Goal: Navigation & Orientation: Find specific page/section

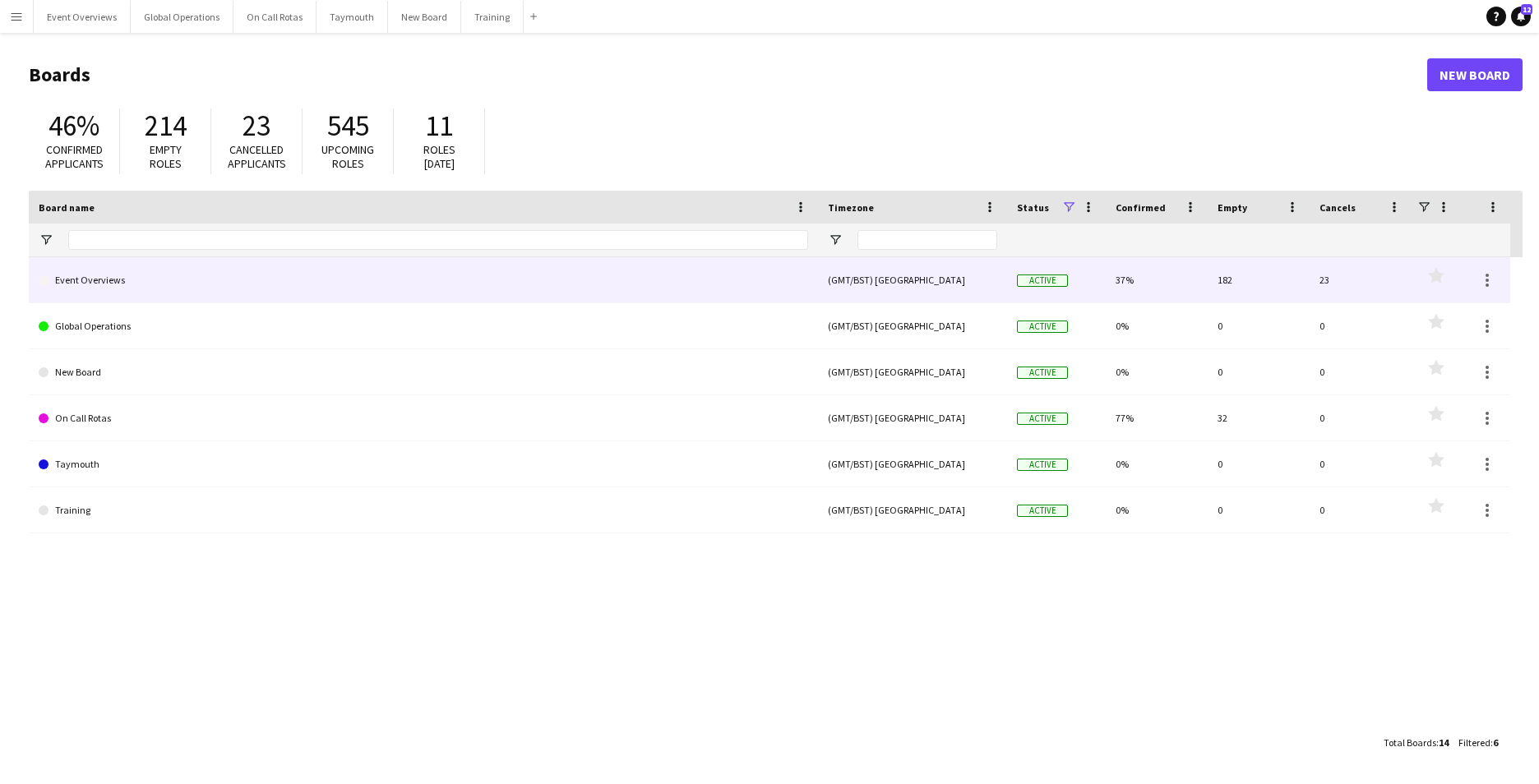
click at [106, 270] on link "Event Overviews" at bounding box center [423, 280] width 770 height 46
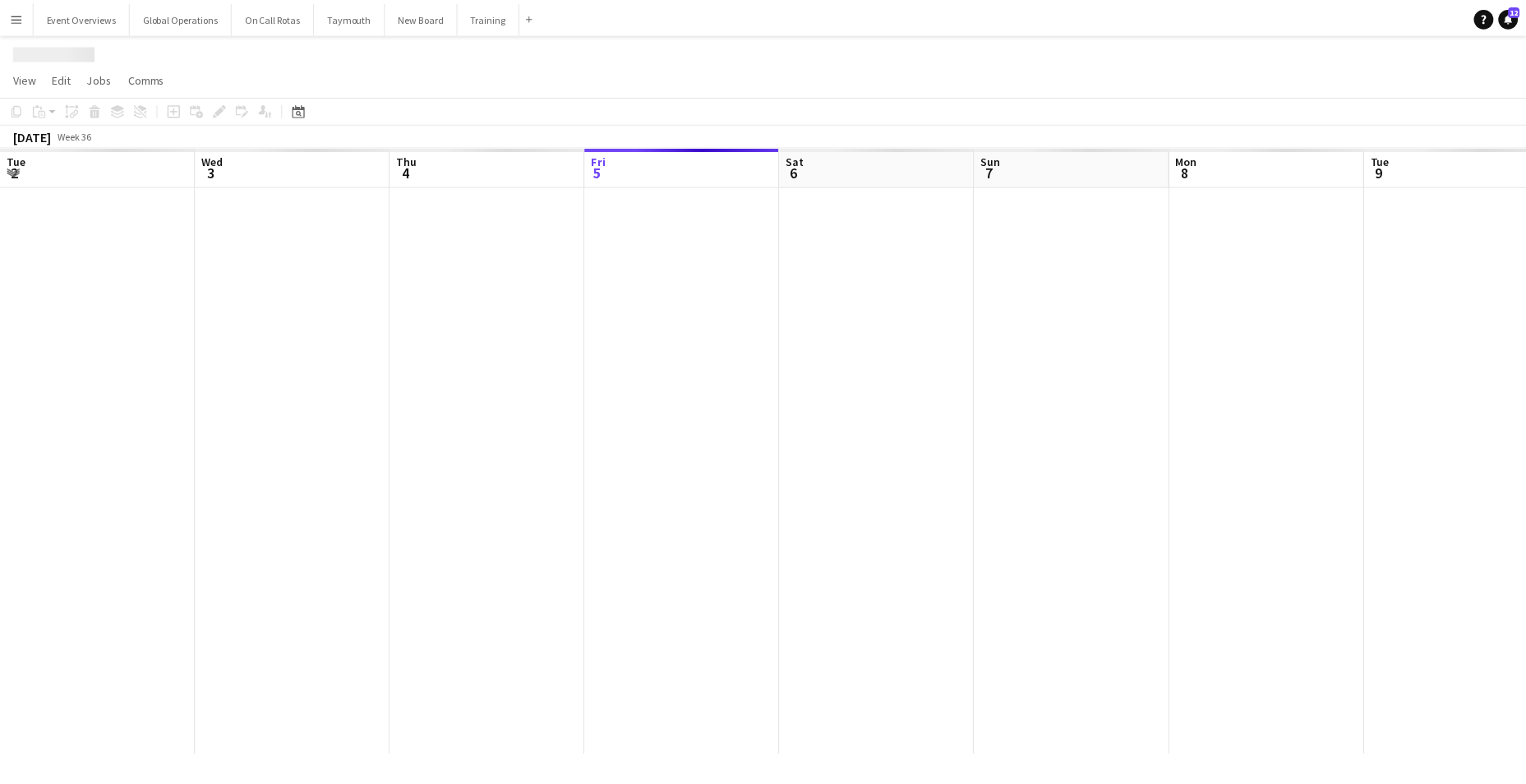
scroll to position [0, 392]
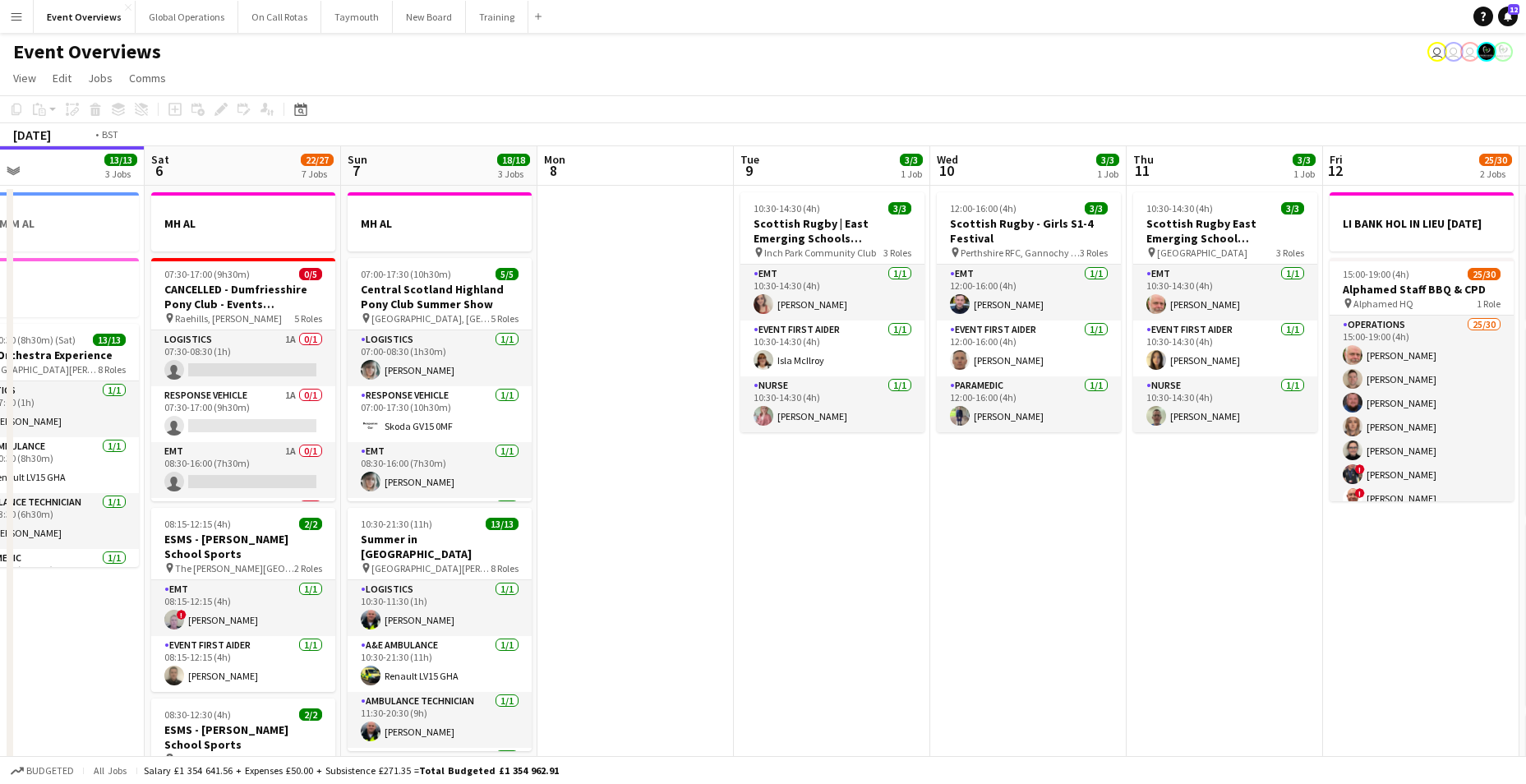
drag, startPoint x: 1254, startPoint y: 541, endPoint x: 341, endPoint y: 580, distance: 913.8
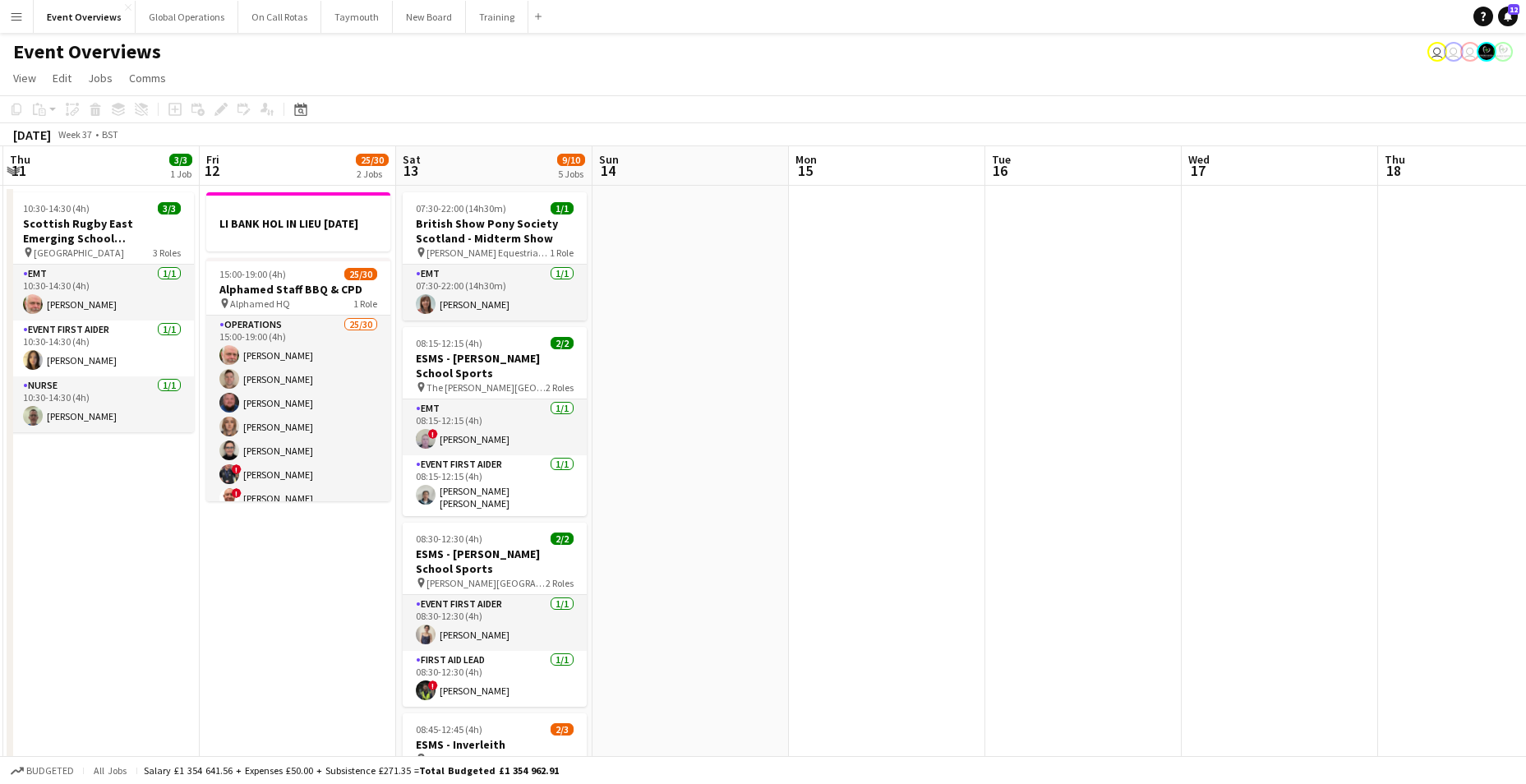
drag, startPoint x: 1193, startPoint y: 545, endPoint x: 188, endPoint y: 620, distance: 1007.8
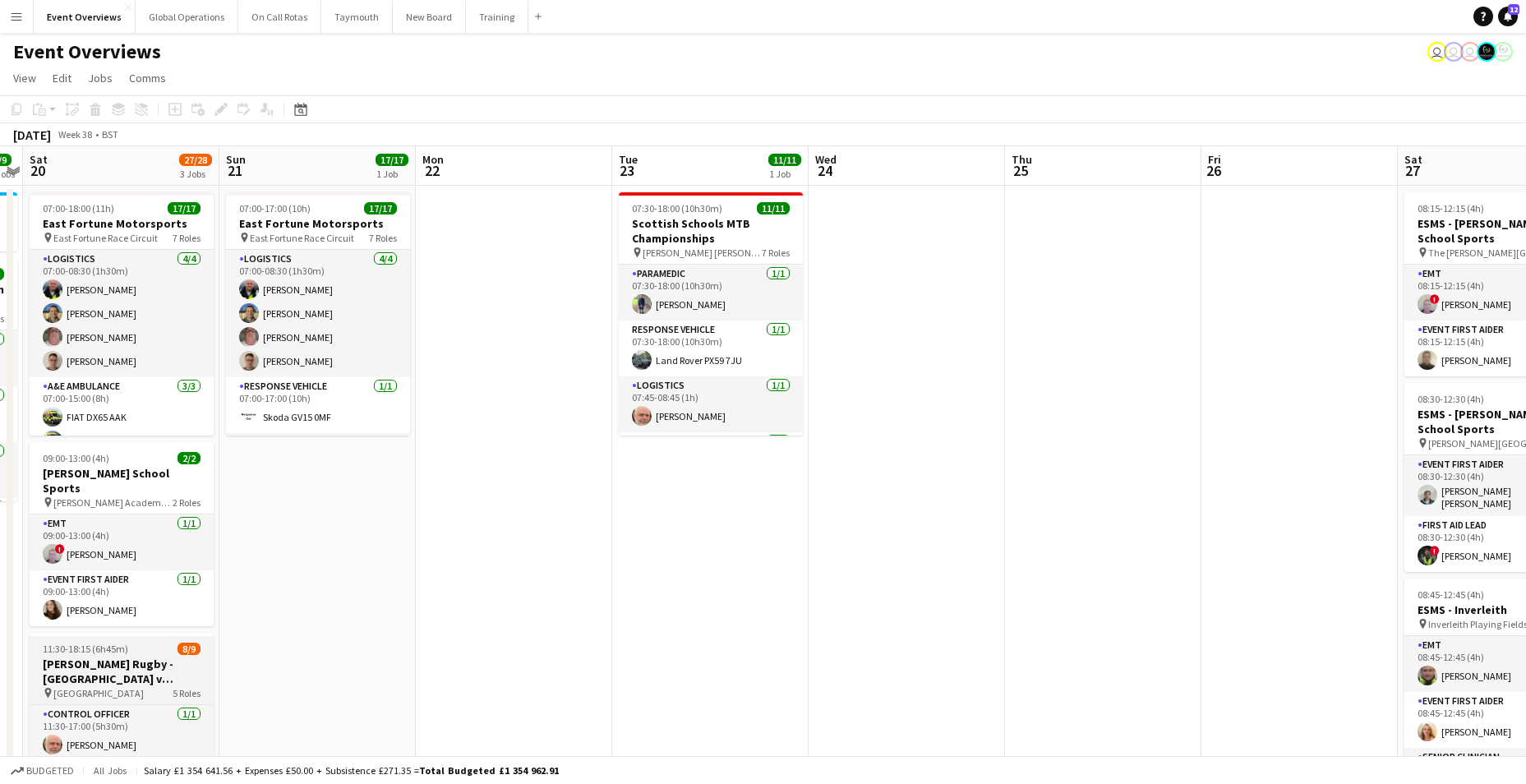
drag, startPoint x: 1134, startPoint y: 575, endPoint x: 66, endPoint y: 635, distance: 1069.7
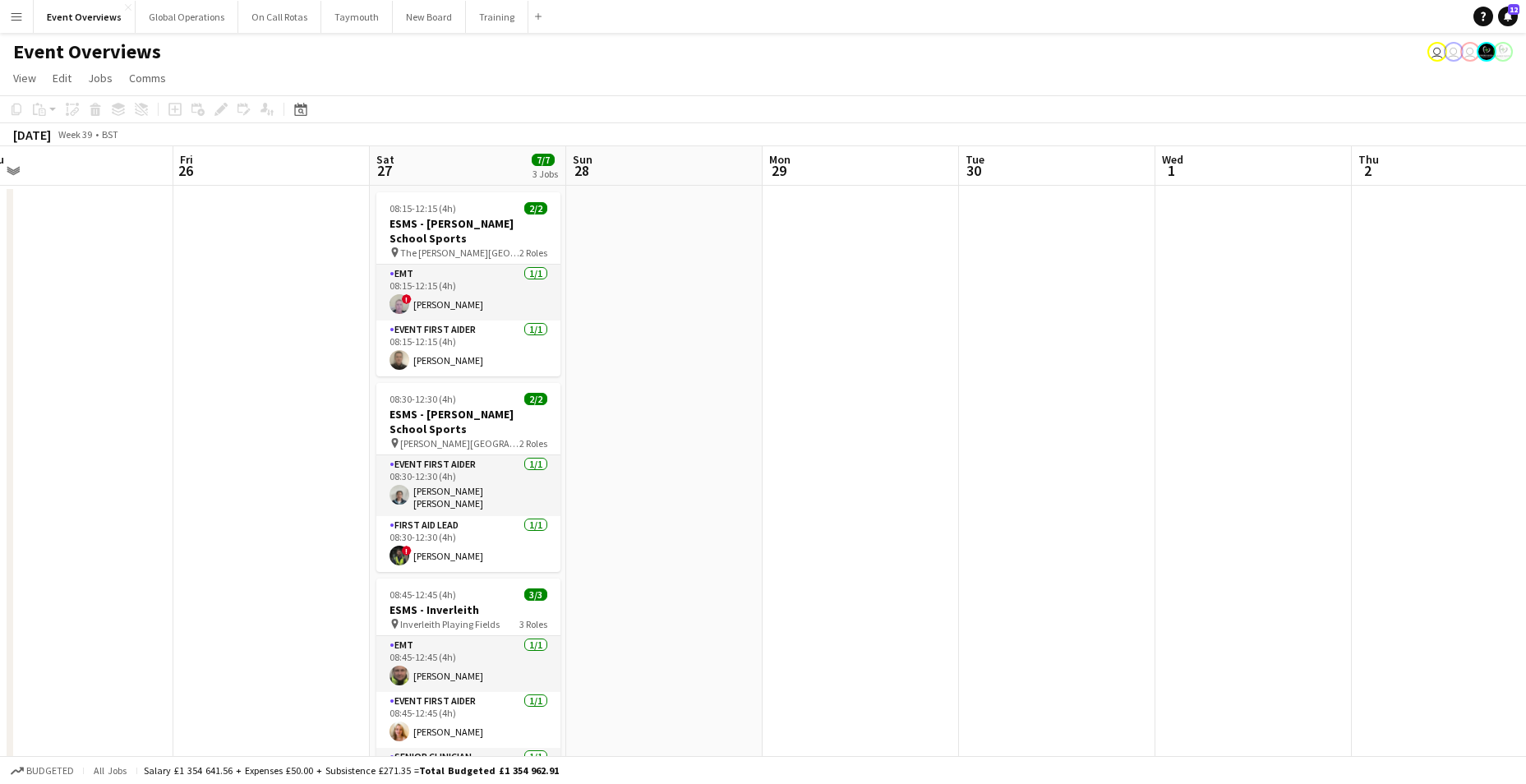
drag, startPoint x: 984, startPoint y: 561, endPoint x: -87, endPoint y: 636, distance: 1073.6
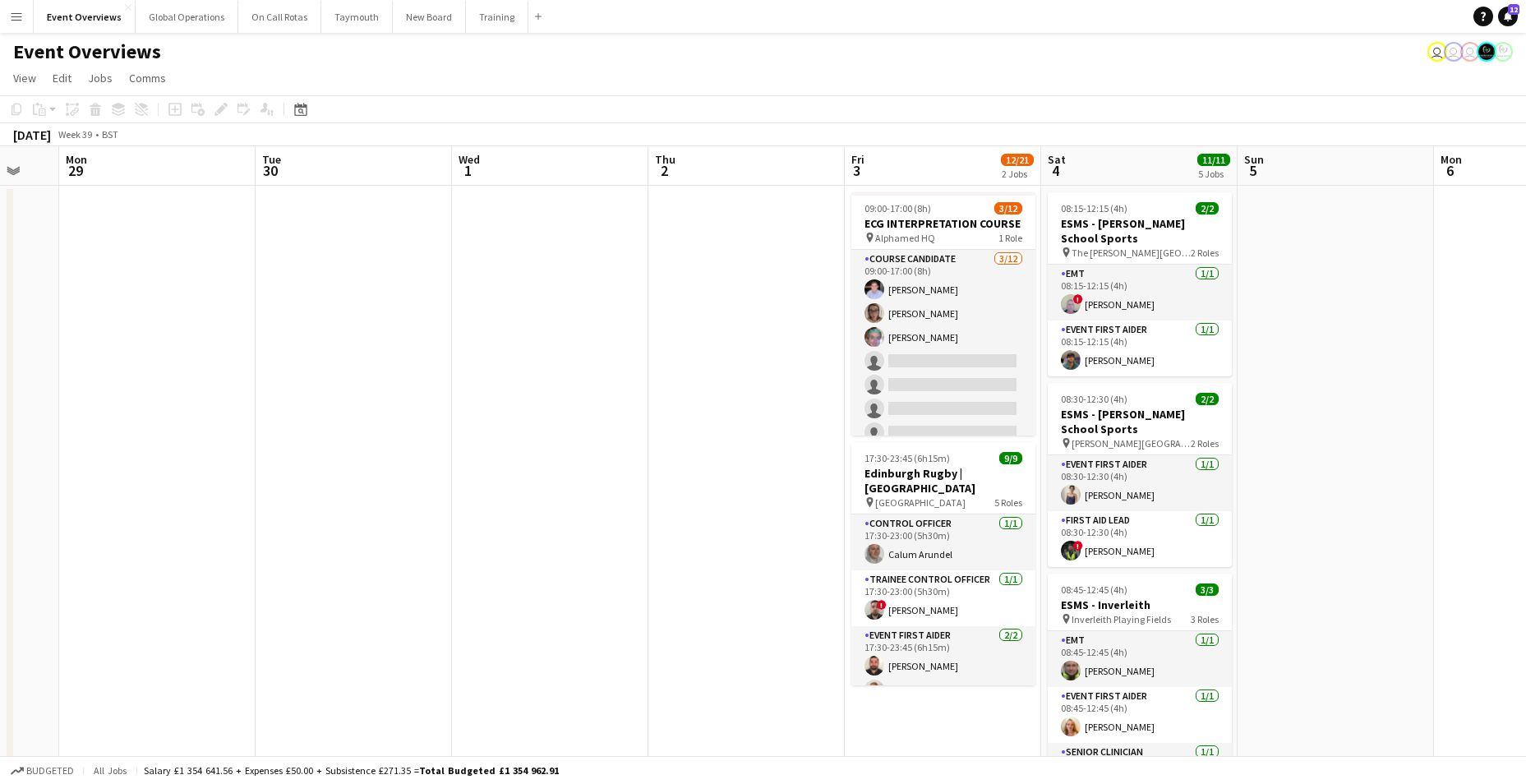
drag, startPoint x: 726, startPoint y: 661, endPoint x: 170, endPoint y: 674, distance: 556.2
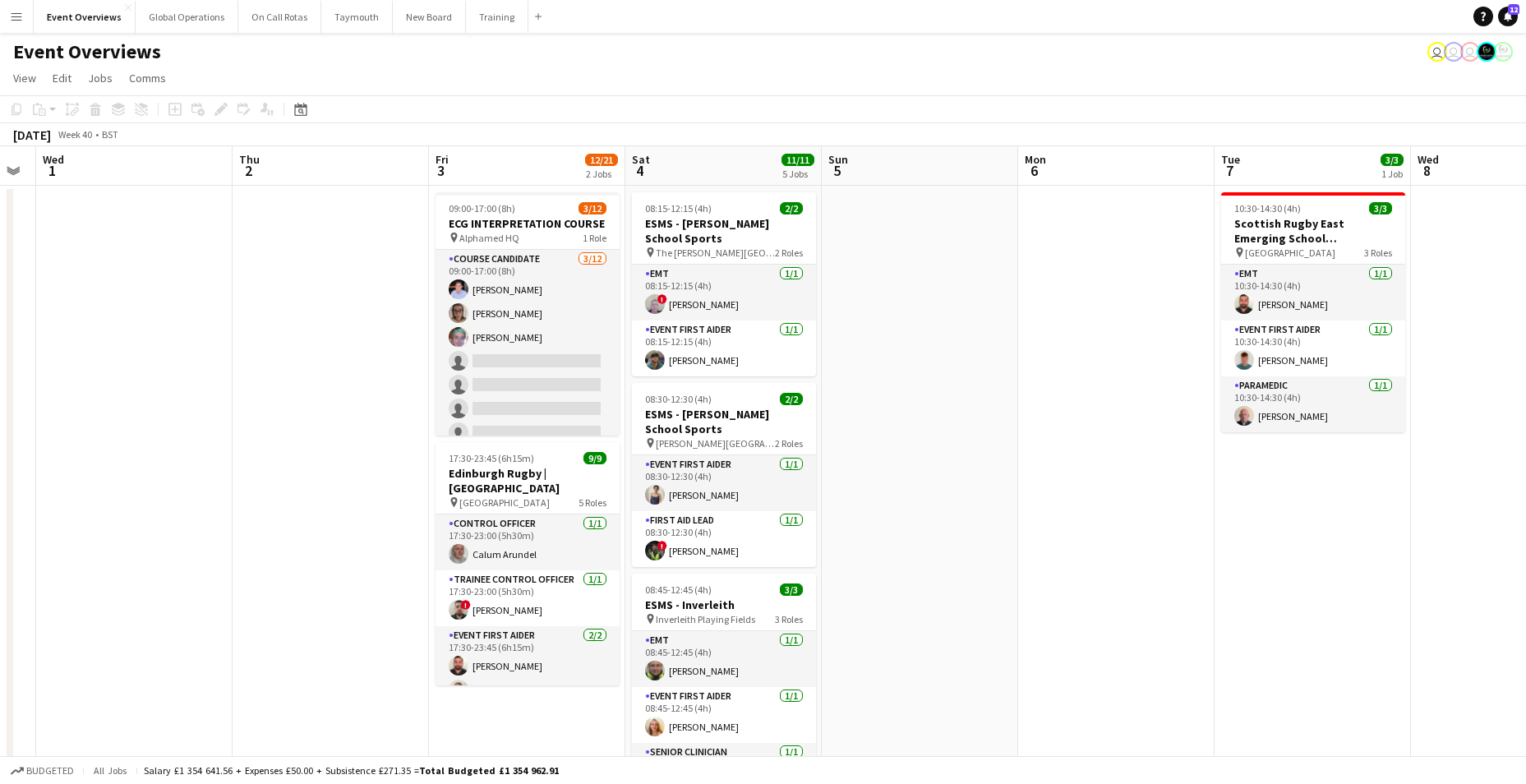
drag, startPoint x: 501, startPoint y: 678, endPoint x: -113, endPoint y: 703, distance: 614.5
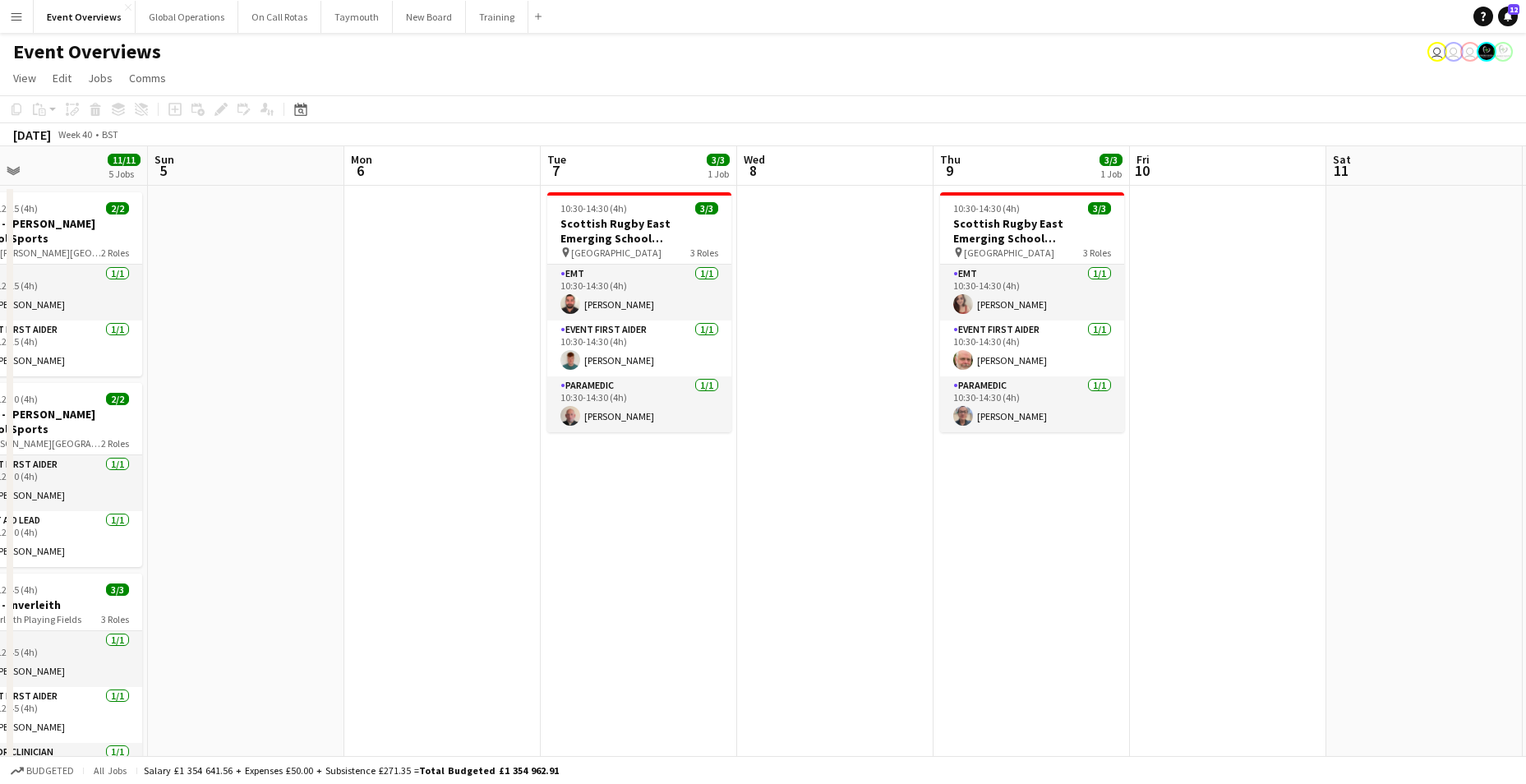
scroll to position [0, 649]
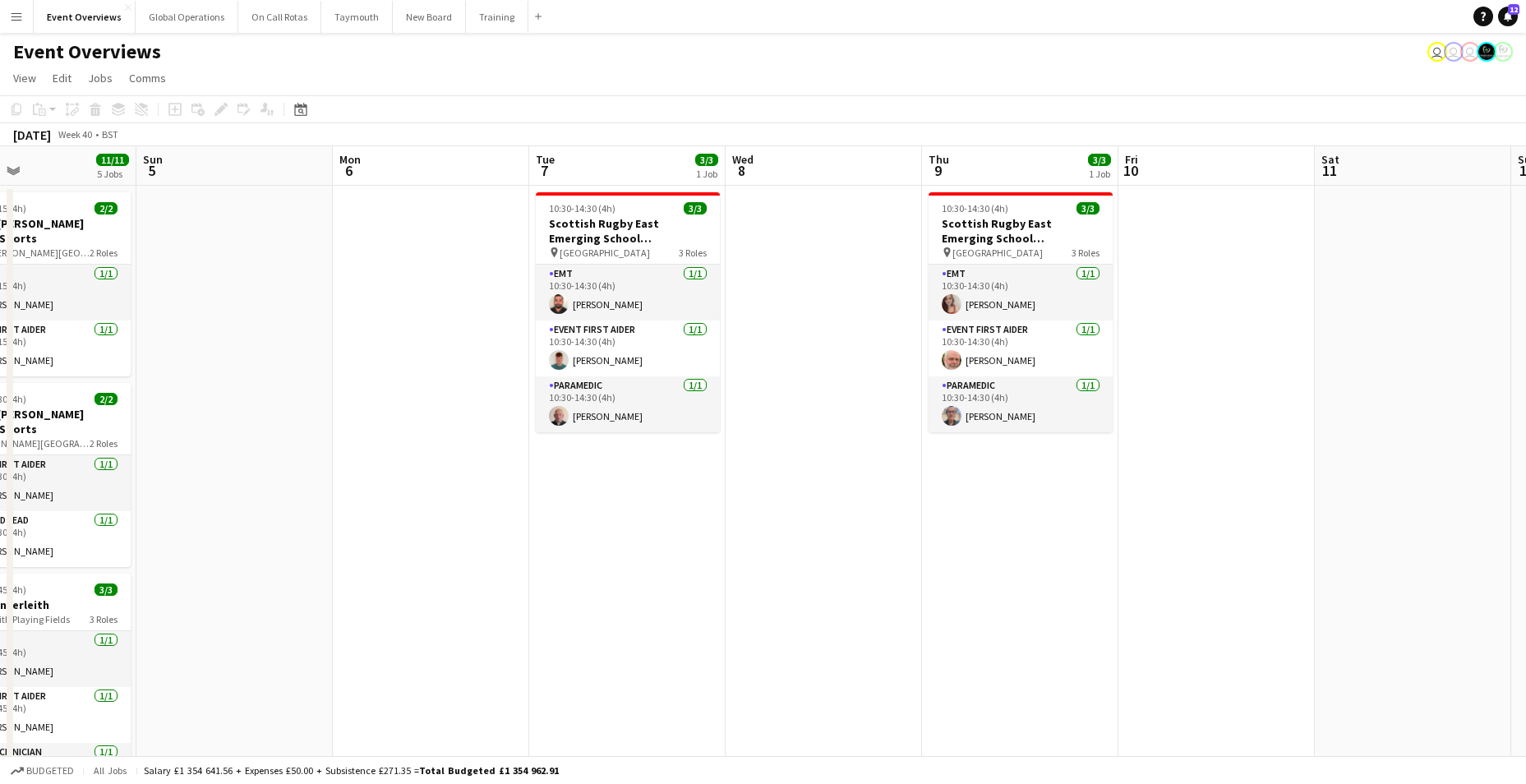
drag, startPoint x: 820, startPoint y: 675, endPoint x: 134, endPoint y: 696, distance: 686.3
